Goal: Book appointment/travel/reservation

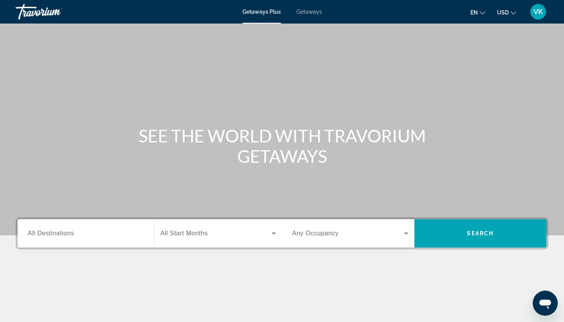
click at [56, 234] on span "All Destinations" at bounding box center [51, 233] width 46 height 7
click at [56, 234] on input "Destination All Destinations" at bounding box center [86, 233] width 116 height 9
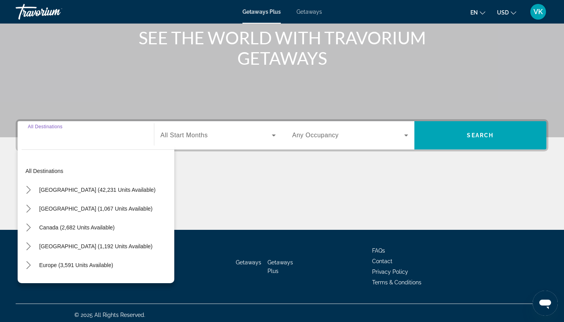
scroll to position [102, 0]
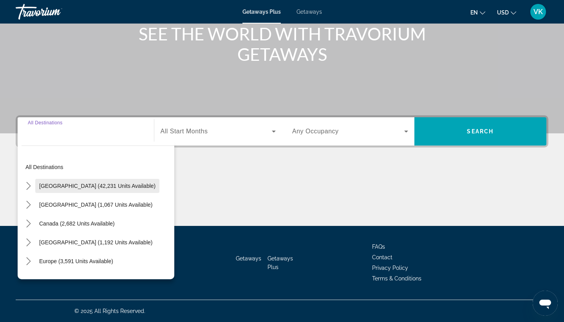
click at [69, 187] on span "[GEOGRAPHIC_DATA] (42,231 units available)" at bounding box center [97, 186] width 116 height 6
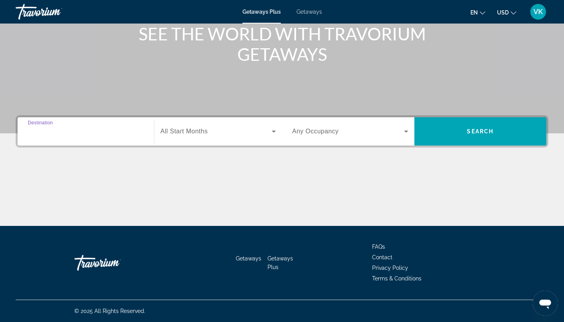
type input "**********"
click at [276, 131] on icon "Search widget" at bounding box center [273, 131] width 9 height 9
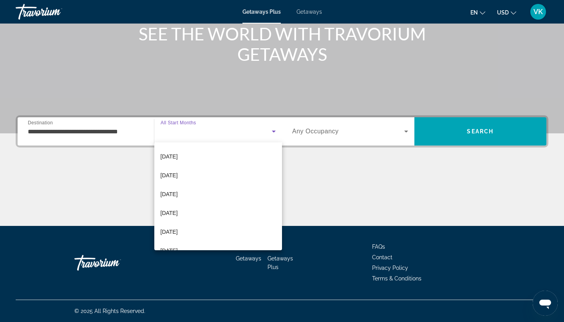
scroll to position [76, 0]
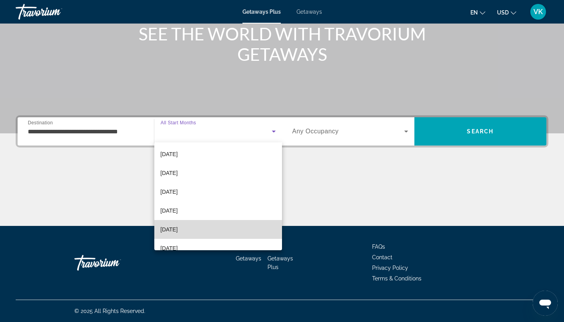
click at [200, 228] on mat-option "[DATE]" at bounding box center [218, 229] width 128 height 19
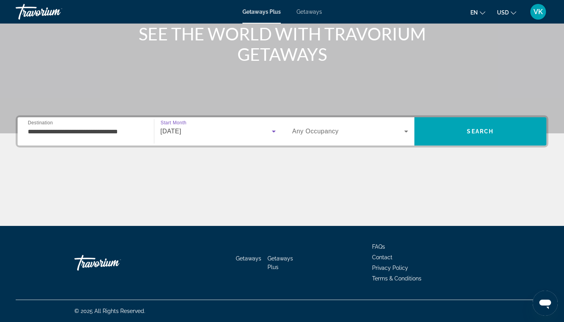
click at [406, 132] on icon "Search widget" at bounding box center [406, 131] width 4 height 2
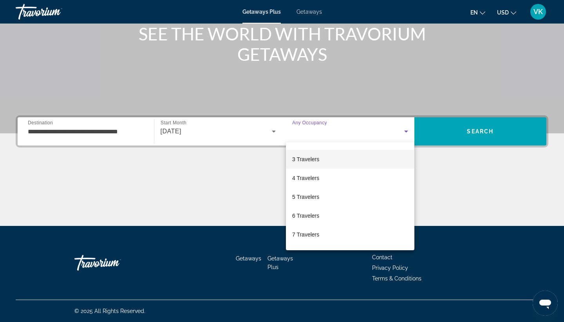
scroll to position [0, 0]
click at [331, 155] on mat-option "Any Occupancy" at bounding box center [350, 154] width 129 height 19
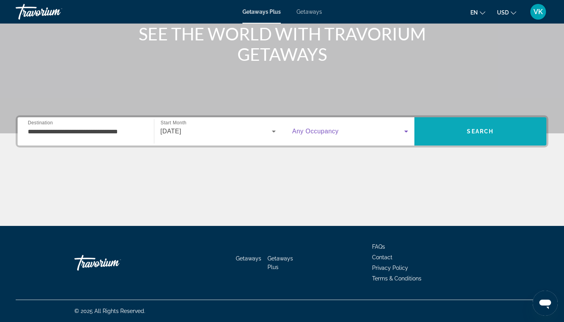
click at [504, 130] on span "Search" at bounding box center [481, 131] width 132 height 19
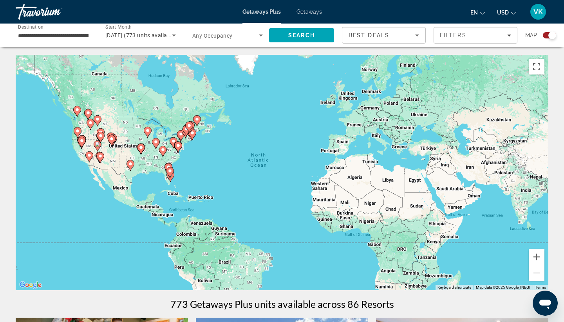
click at [171, 172] on image "Main content" at bounding box center [170, 170] width 5 height 5
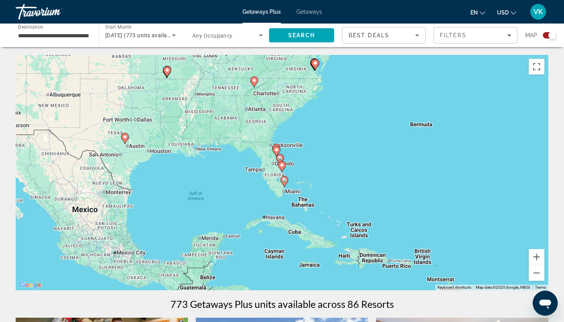
click at [284, 182] on icon "Main content" at bounding box center [284, 181] width 7 height 10
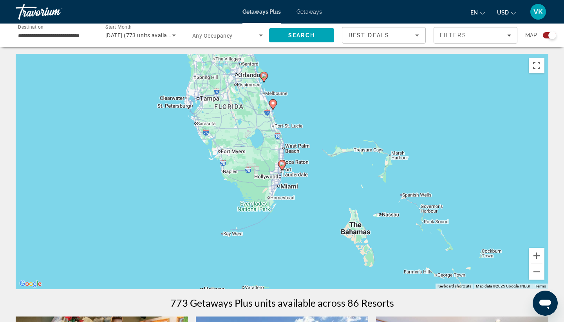
scroll to position [1, 0]
click at [282, 165] on image "Main content" at bounding box center [282, 164] width 5 height 5
type input "**********"
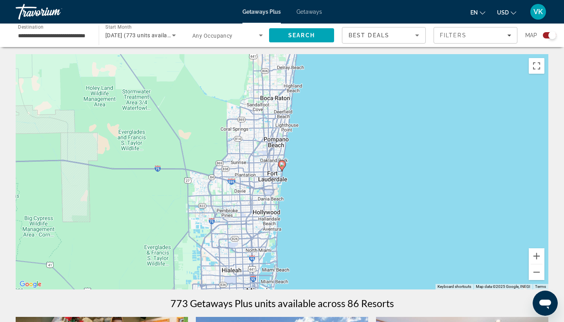
click at [283, 166] on image "Main content" at bounding box center [282, 164] width 5 height 5
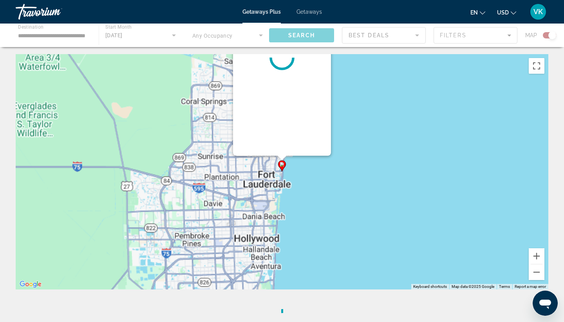
scroll to position [0, 0]
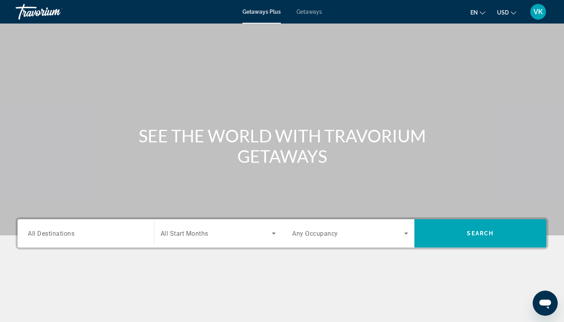
click at [275, 233] on icon "Search widget" at bounding box center [273, 232] width 9 height 9
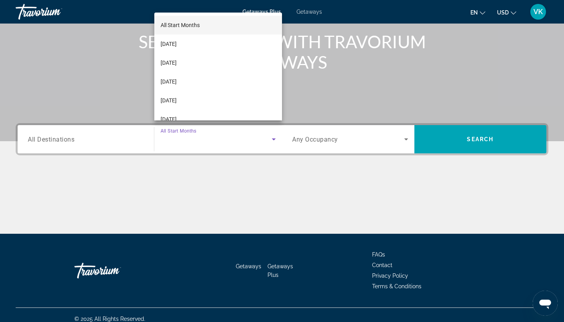
scroll to position [102, 0]
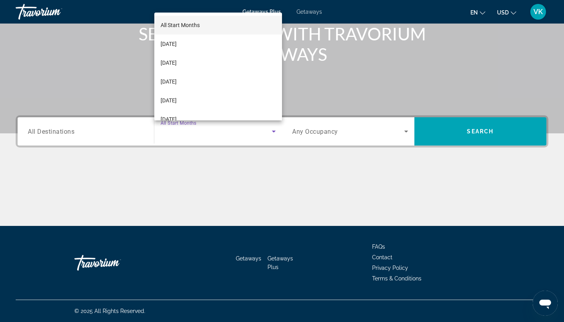
click at [256, 167] on div at bounding box center [282, 161] width 564 height 322
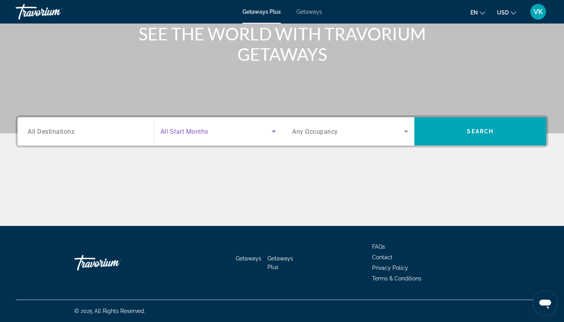
click at [274, 131] on icon "Search widget" at bounding box center [274, 131] width 4 height 2
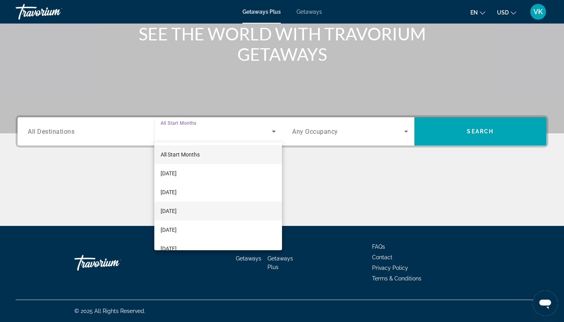
scroll to position [0, 0]
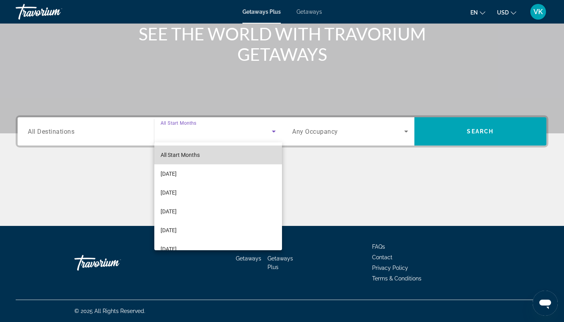
click at [207, 158] on mat-option "All Start Months" at bounding box center [218, 154] width 128 height 19
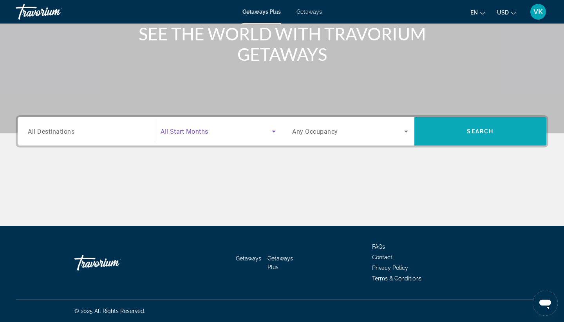
click at [470, 131] on span "Search" at bounding box center [480, 131] width 27 height 6
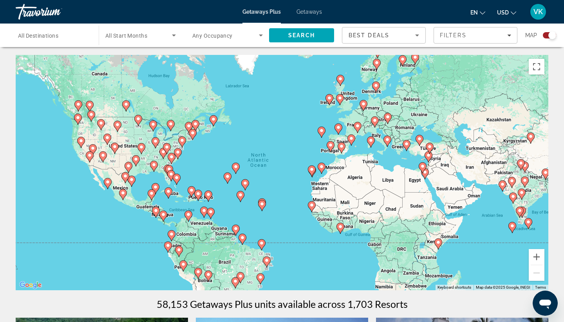
click at [107, 184] on image "Main content" at bounding box center [107, 181] width 5 height 5
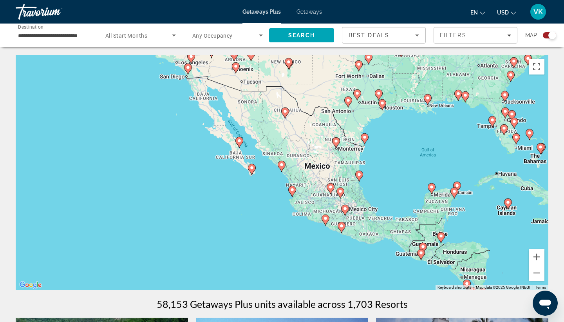
click at [252, 168] on image "Main content" at bounding box center [252, 167] width 5 height 5
type input "**********"
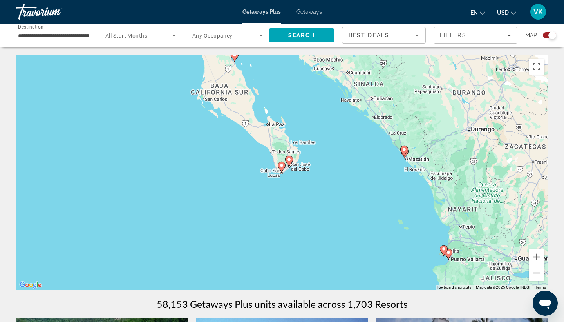
click at [283, 167] on image "Main content" at bounding box center [281, 165] width 5 height 5
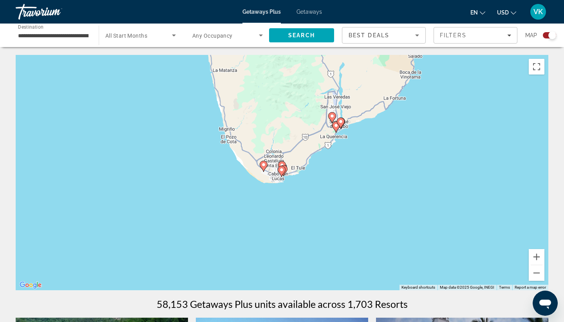
click at [283, 171] on image "Main content" at bounding box center [281, 169] width 5 height 5
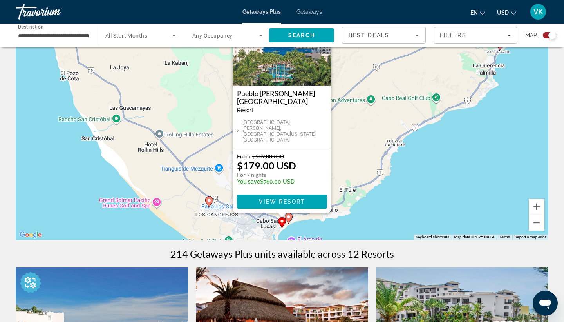
scroll to position [52, 0]
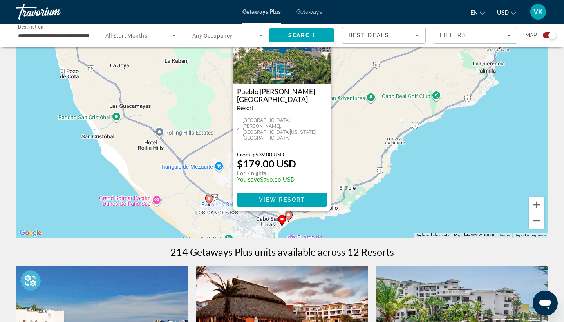
click at [283, 220] on image "Main content" at bounding box center [282, 219] width 5 height 5
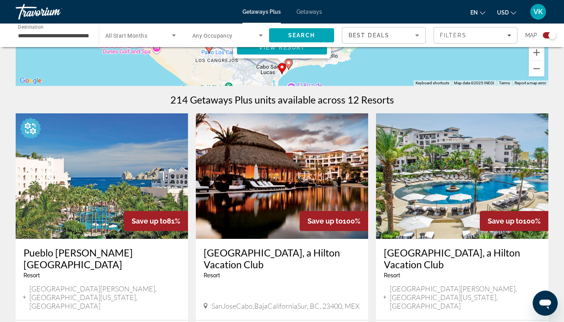
scroll to position [225, 0]
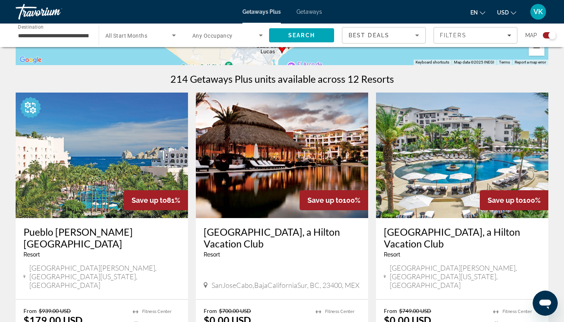
click at [111, 172] on img "Main content" at bounding box center [102, 154] width 172 height 125
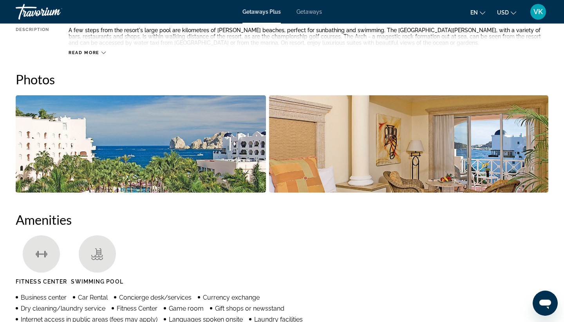
scroll to position [326, 0]
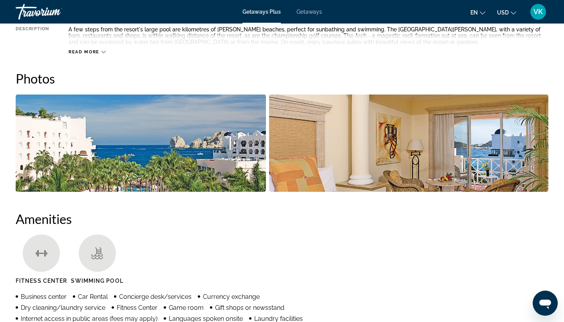
click at [225, 150] on img "Open full-screen image slider" at bounding box center [141, 142] width 250 height 97
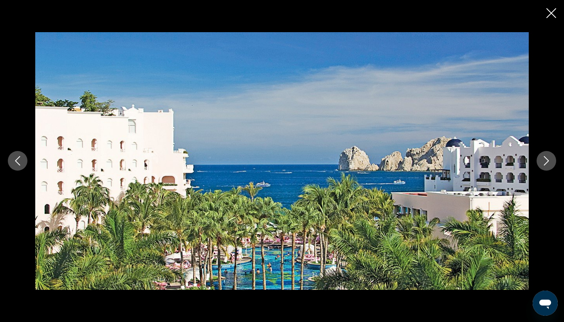
click at [545, 162] on icon "Next image" at bounding box center [546, 160] width 9 height 9
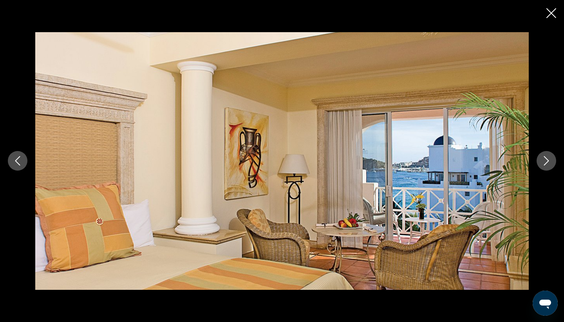
click at [545, 161] on icon "Next image" at bounding box center [546, 160] width 9 height 9
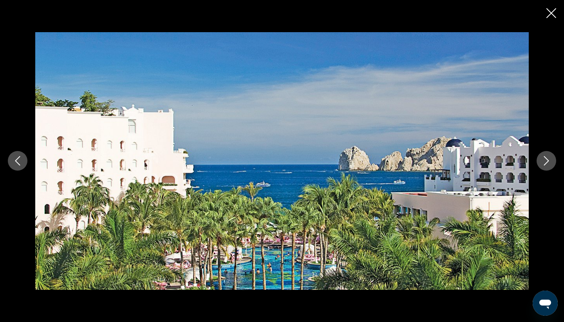
click at [545, 161] on icon "Next image" at bounding box center [546, 160] width 9 height 9
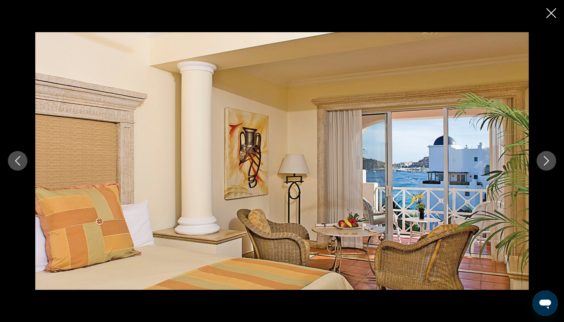
click at [545, 161] on icon "Next image" at bounding box center [546, 160] width 9 height 9
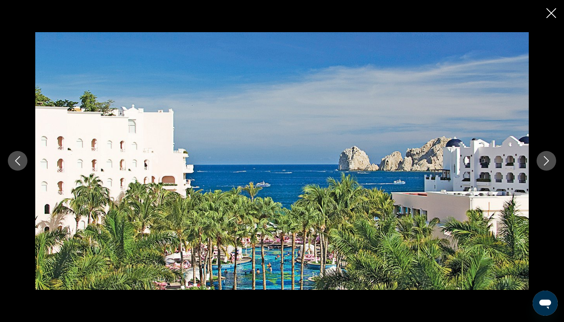
click at [545, 161] on icon "Next image" at bounding box center [546, 160] width 9 height 9
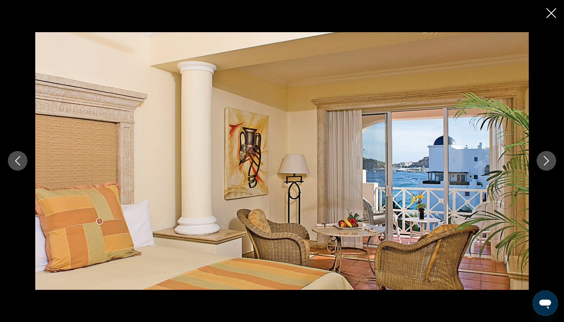
click at [545, 160] on icon "Next image" at bounding box center [546, 160] width 9 height 9
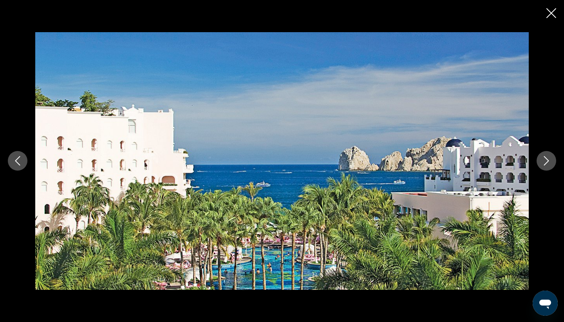
click at [545, 160] on icon "Next image" at bounding box center [546, 160] width 9 height 9
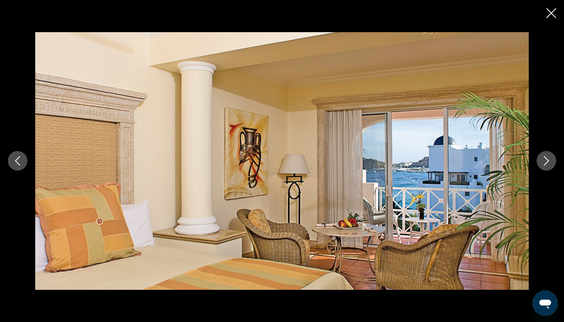
click at [545, 160] on icon "Next image" at bounding box center [546, 160] width 9 height 9
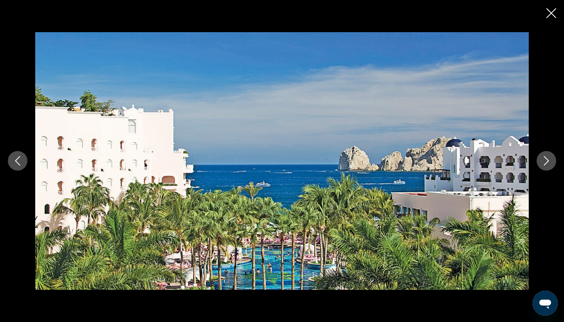
click at [545, 160] on icon "Next image" at bounding box center [546, 160] width 9 height 9
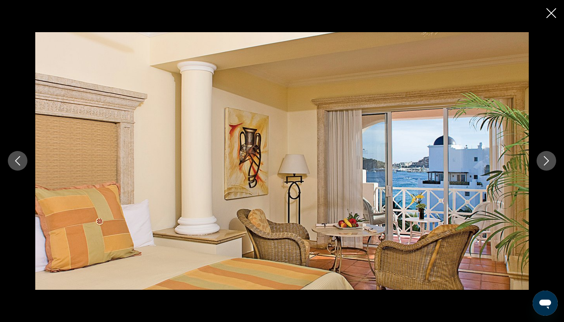
click at [552, 14] on icon "Close slideshow" at bounding box center [552, 13] width 10 height 10
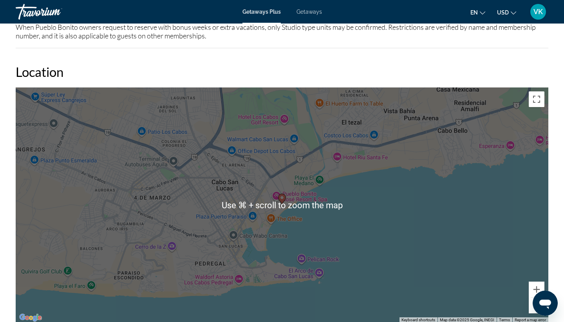
scroll to position [1350, 0]
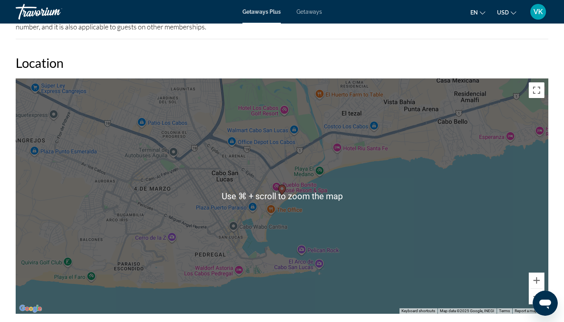
click at [359, 217] on div "To activate drag with keyboard, press Alt + Enter. Once in keyboard drag state,…" at bounding box center [282, 195] width 533 height 235
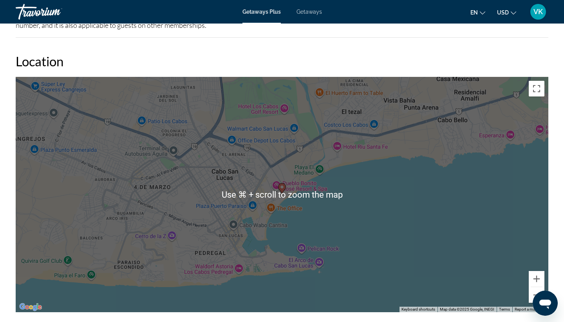
scroll to position [1355, 0]
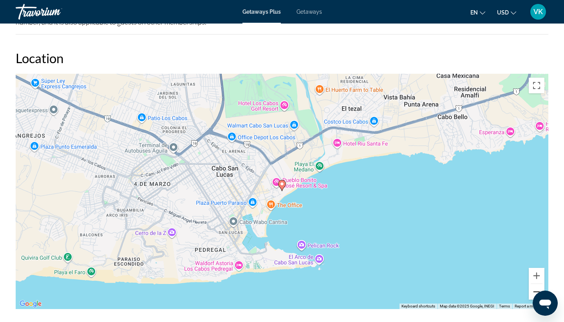
click at [538, 284] on button "Zoom out" at bounding box center [537, 292] width 16 height 16
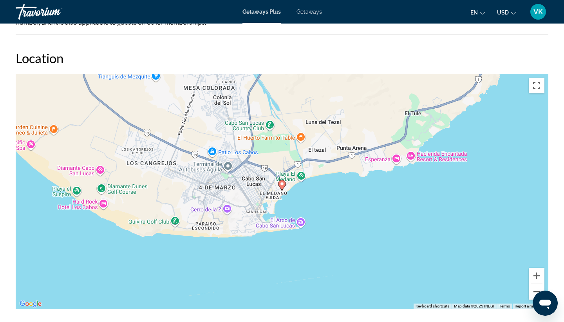
click at [538, 284] on button "Zoom out" at bounding box center [537, 292] width 16 height 16
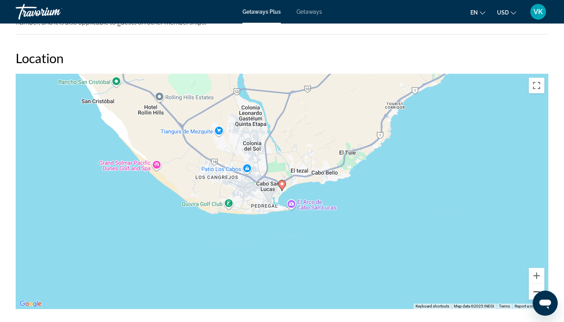
click at [538, 284] on button "Zoom out" at bounding box center [537, 292] width 16 height 16
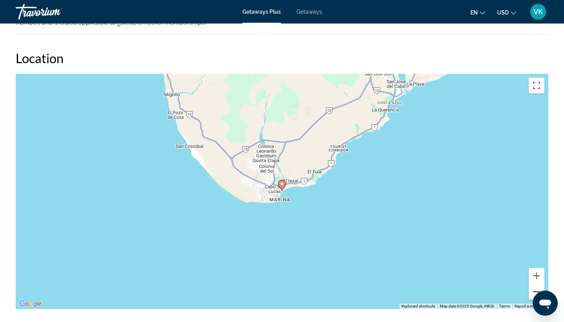
click at [538, 284] on button "Zoom out" at bounding box center [537, 292] width 16 height 16
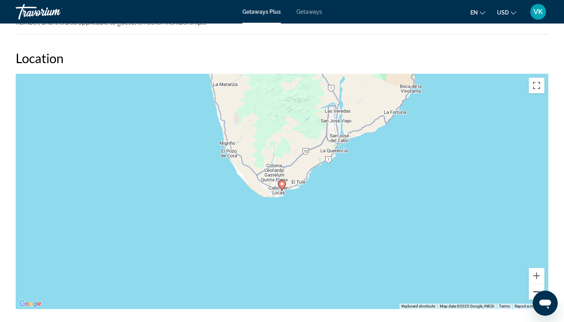
click at [538, 284] on button "Zoom out" at bounding box center [537, 292] width 16 height 16
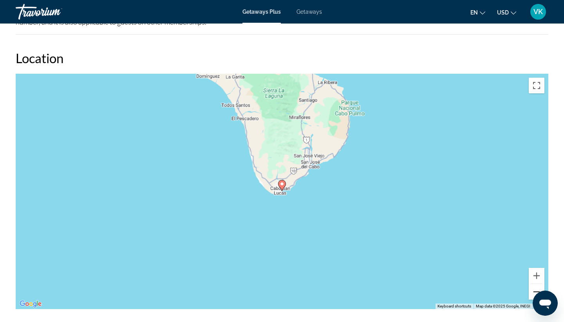
click at [538, 284] on button "Zoom out" at bounding box center [537, 292] width 16 height 16
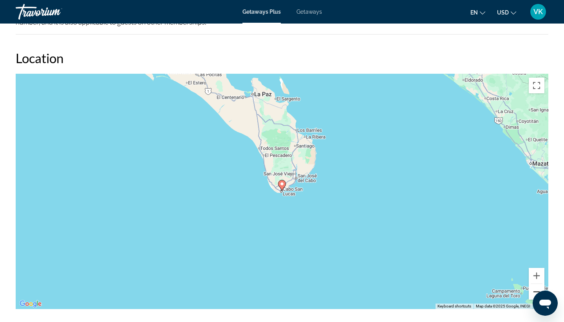
click at [538, 284] on button "Zoom out" at bounding box center [537, 292] width 16 height 16
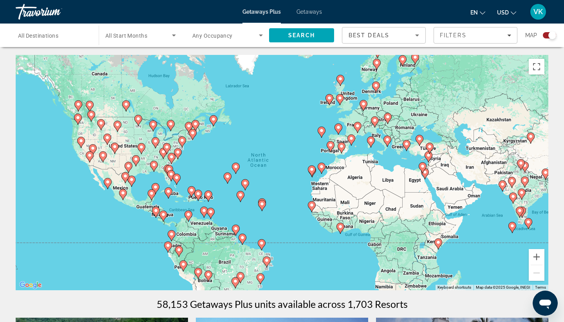
scroll to position [4, 0]
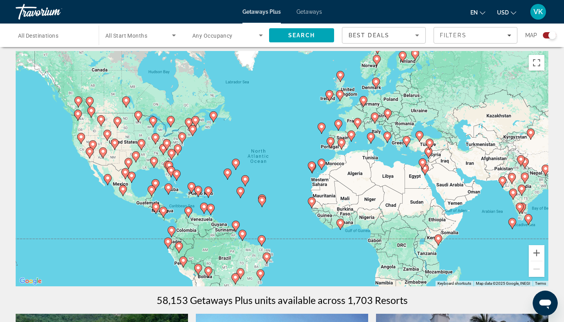
click at [171, 170] on image "Main content" at bounding box center [171, 170] width 5 height 5
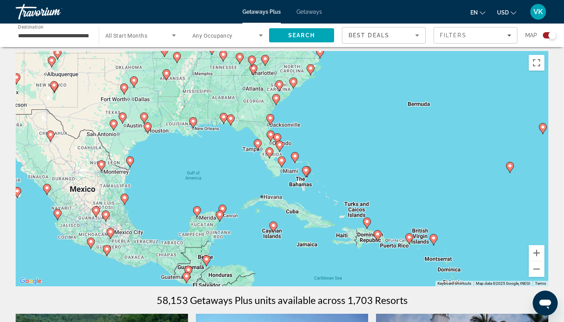
click at [296, 157] on image "Main content" at bounding box center [295, 156] width 5 height 5
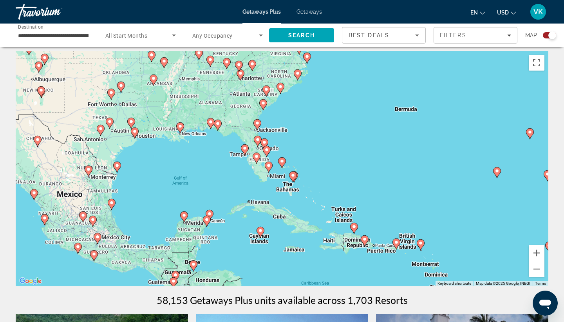
click at [284, 162] on image "Main content" at bounding box center [282, 161] width 5 height 5
type input "**********"
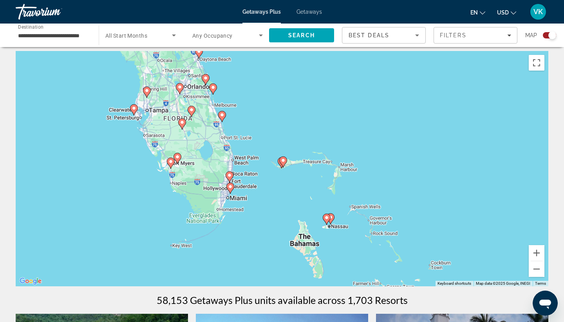
click at [285, 163] on icon "Main content" at bounding box center [283, 161] width 8 height 11
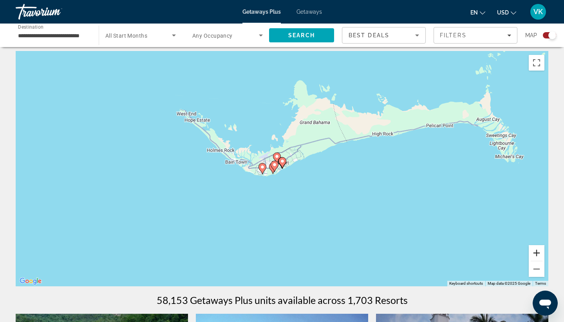
click at [538, 252] on button "Zoom in" at bounding box center [537, 253] width 16 height 16
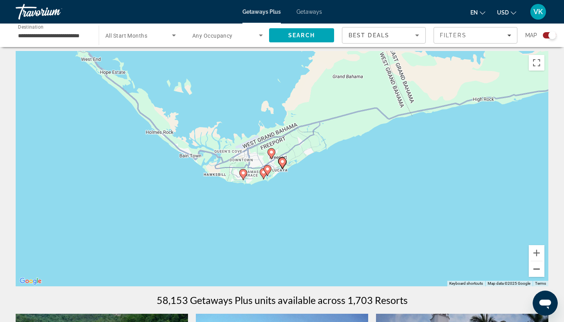
click at [537, 272] on button "Zoom out" at bounding box center [537, 269] width 16 height 16
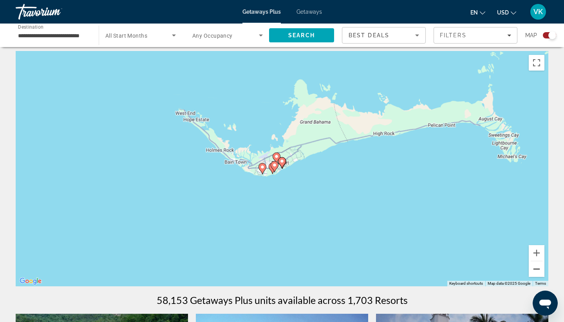
click at [537, 272] on button "Zoom out" at bounding box center [537, 269] width 16 height 16
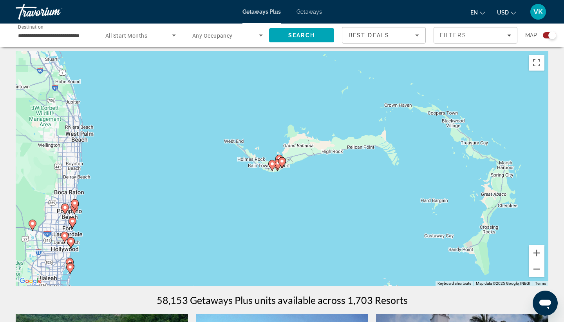
click at [537, 272] on button "Zoom out" at bounding box center [537, 269] width 16 height 16
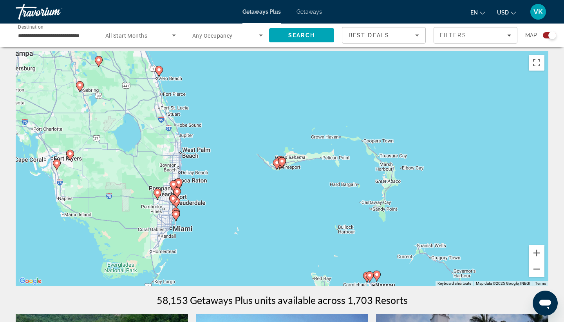
click at [537, 267] on button "Zoom out" at bounding box center [537, 269] width 16 height 16
